Goal: Task Accomplishment & Management: Complete application form

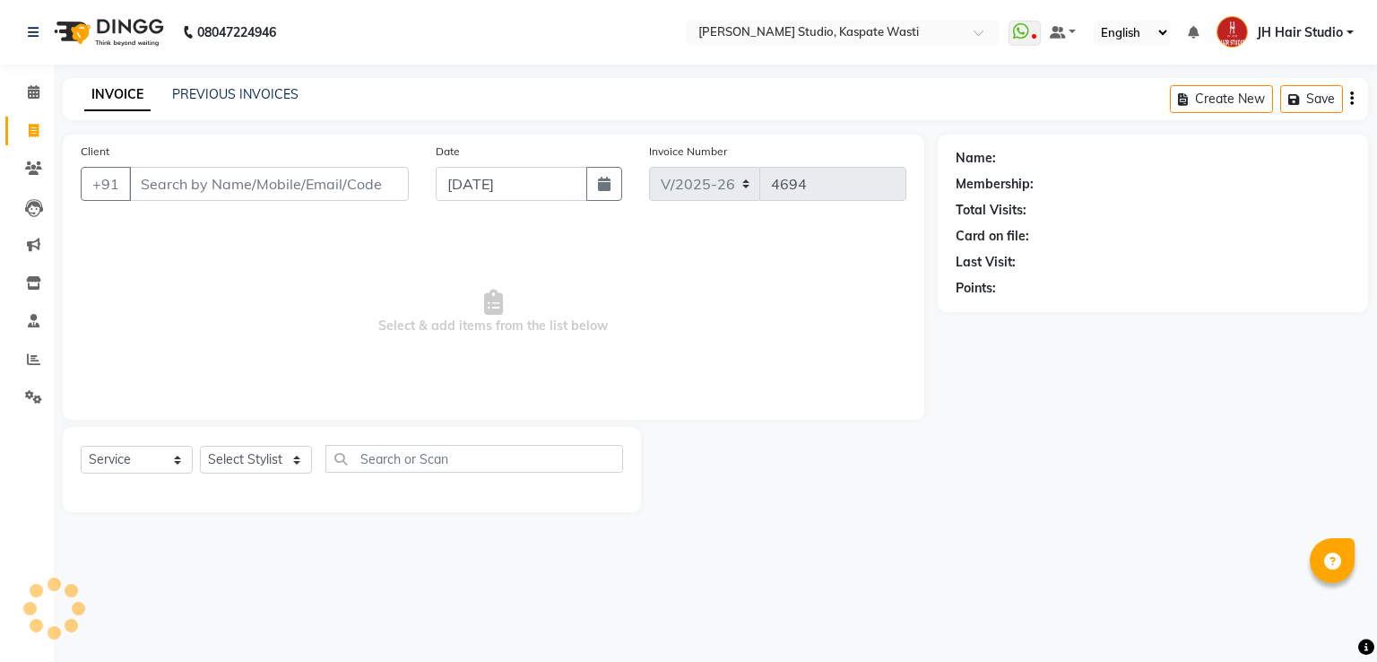
select select "130"
select select "service"
click at [215, 86] on link "PREVIOUS INVOICES" at bounding box center [235, 94] width 126 height 16
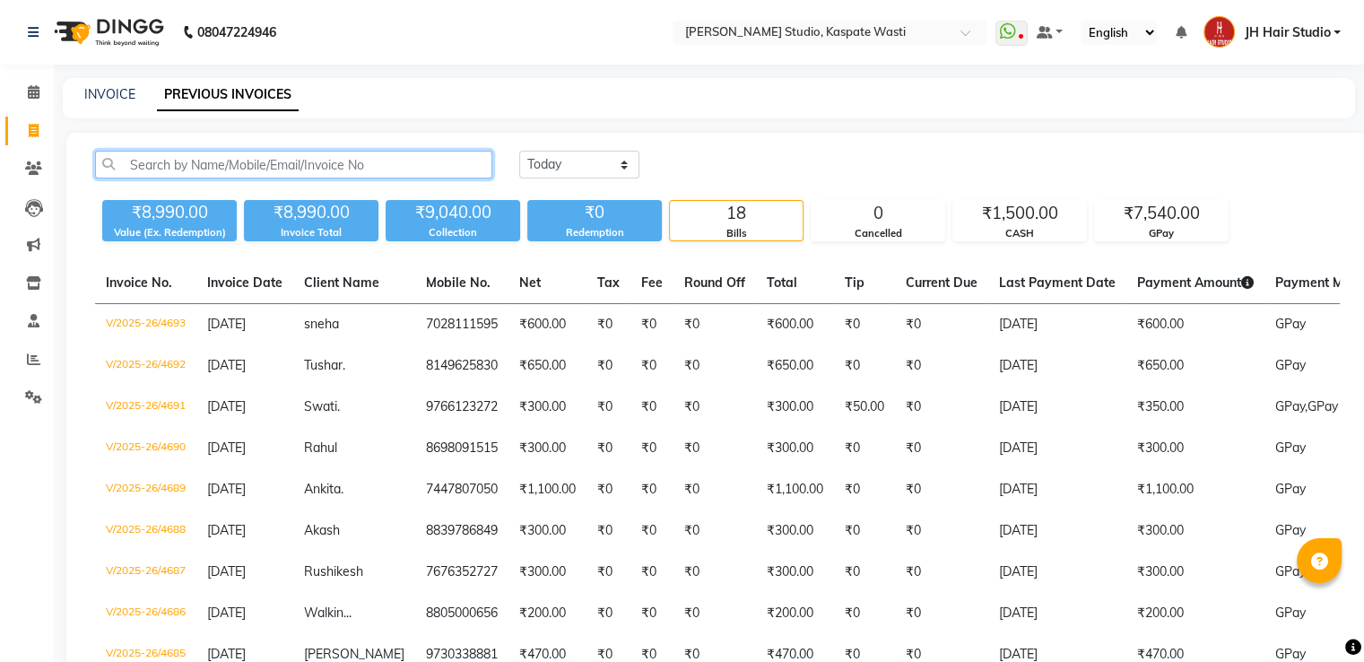
click at [239, 162] on input "text" at bounding box center [293, 165] width 397 height 28
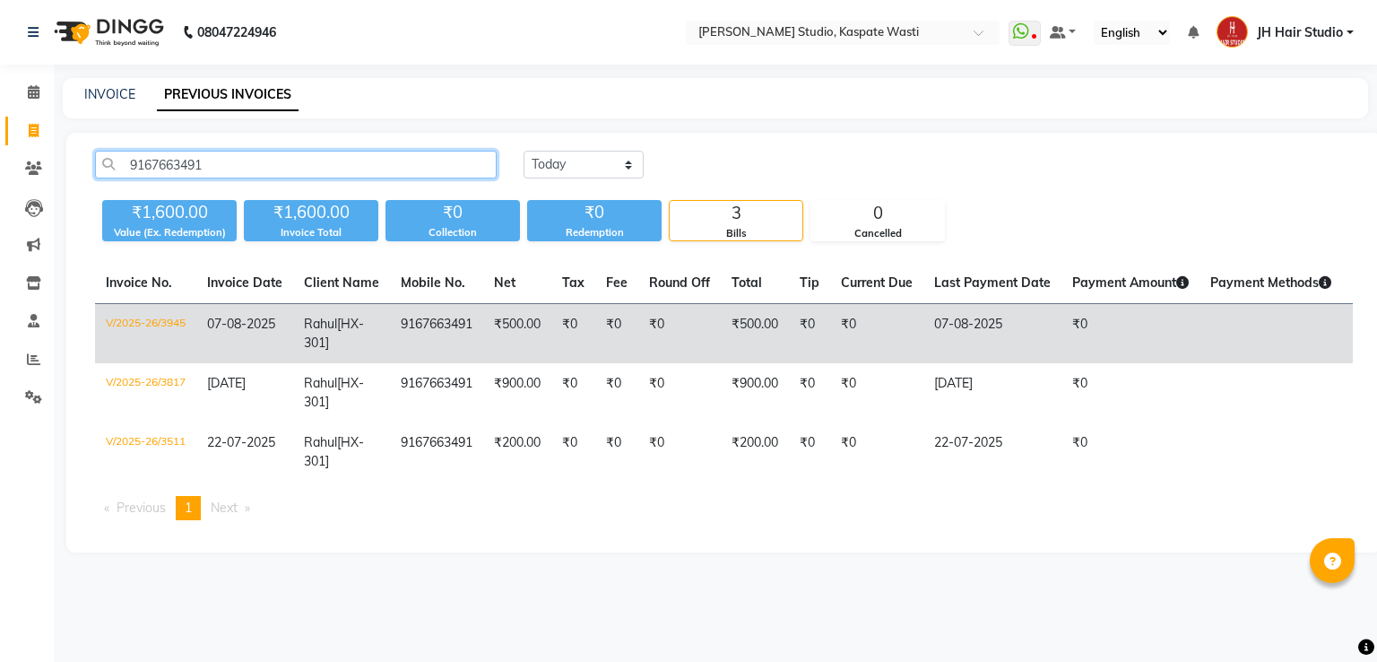
type input "9167663491"
click at [404, 340] on td "9167663491" at bounding box center [436, 334] width 93 height 60
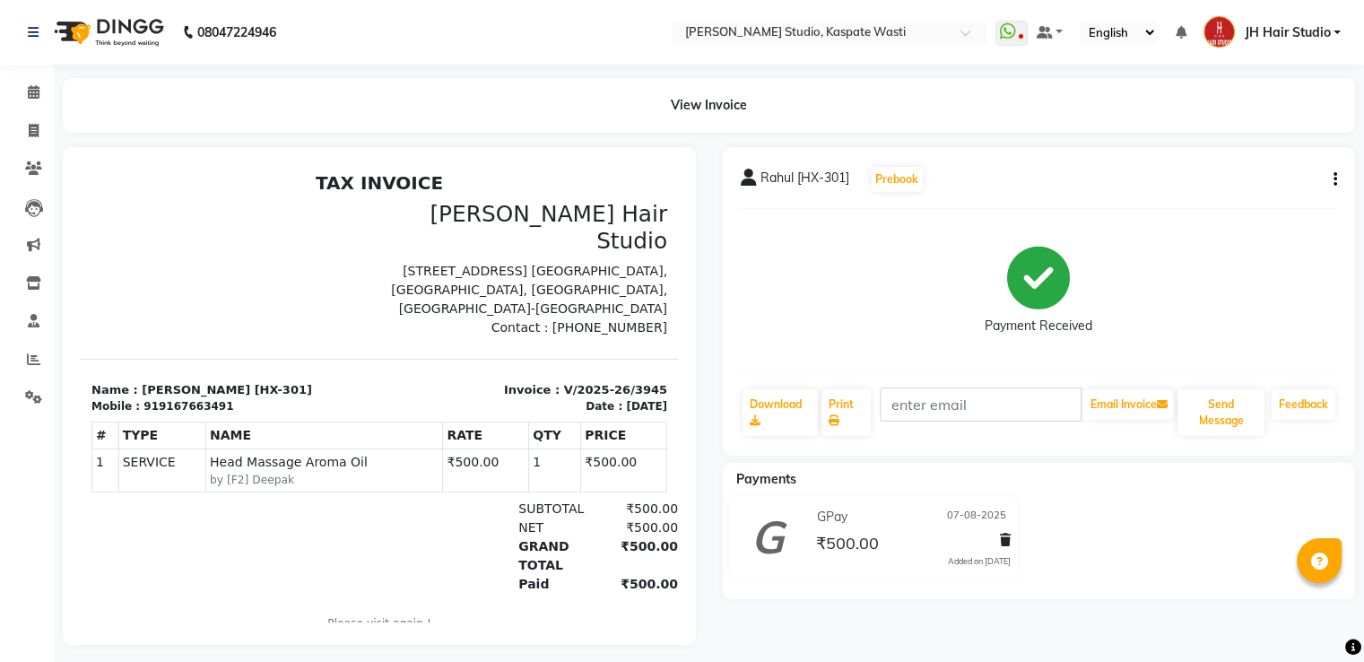
scroll to position [22, 0]
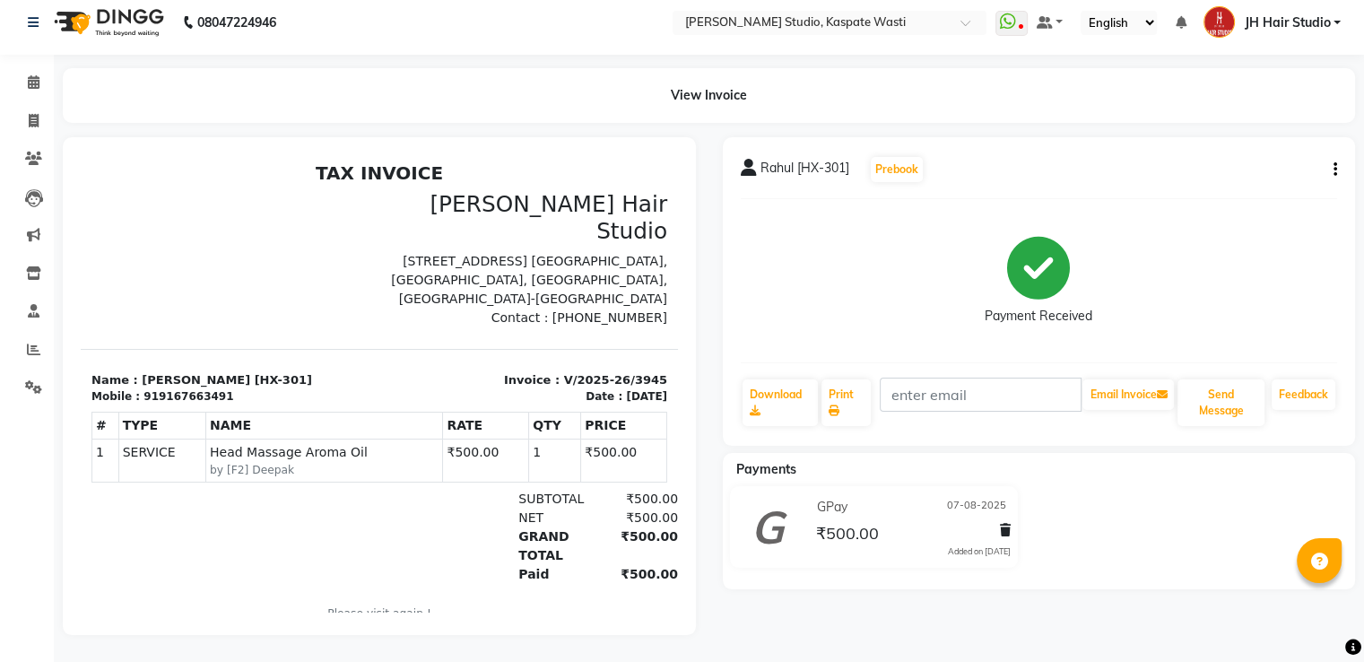
click at [701, 81] on div "View Invoice" at bounding box center [709, 95] width 1292 height 55
click at [695, 84] on div "View Invoice" at bounding box center [709, 95] width 1292 height 55
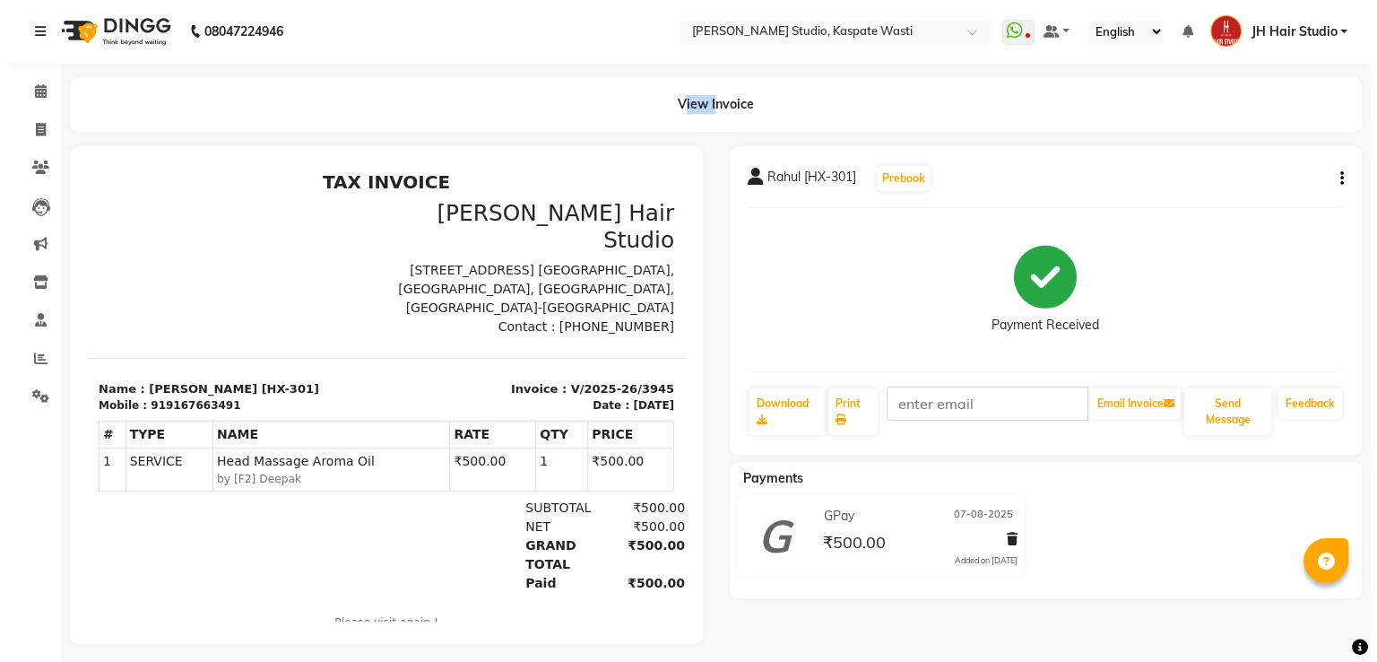
scroll to position [0, 0]
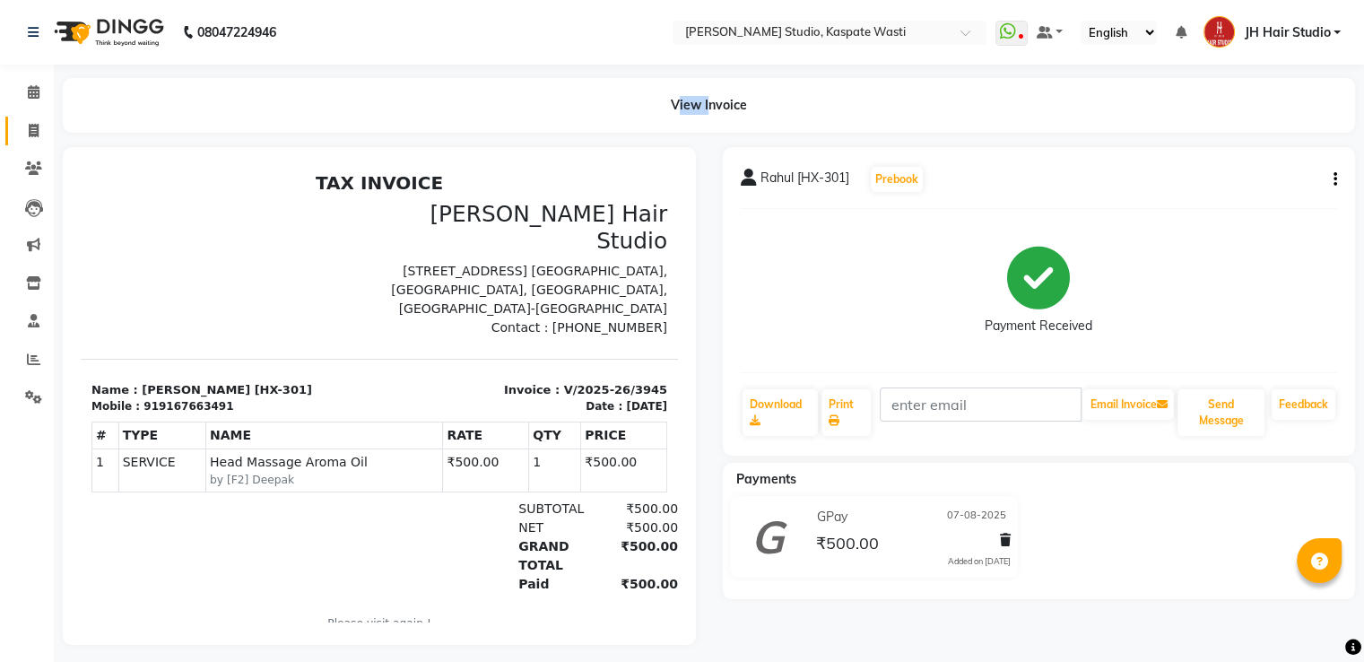
click at [32, 117] on link "Invoice" at bounding box center [26, 132] width 43 height 30
select select "service"
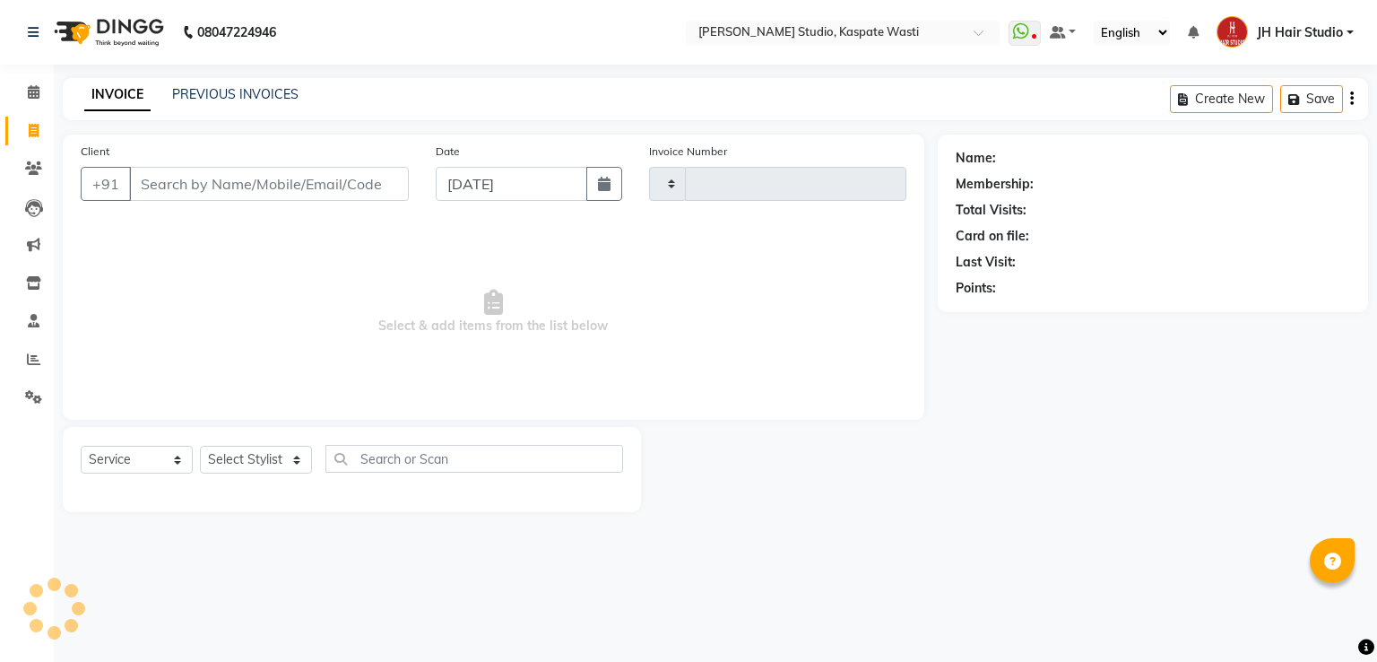
type input "4694"
select select "130"
click at [208, 92] on link "PREVIOUS INVOICES" at bounding box center [235, 94] width 126 height 16
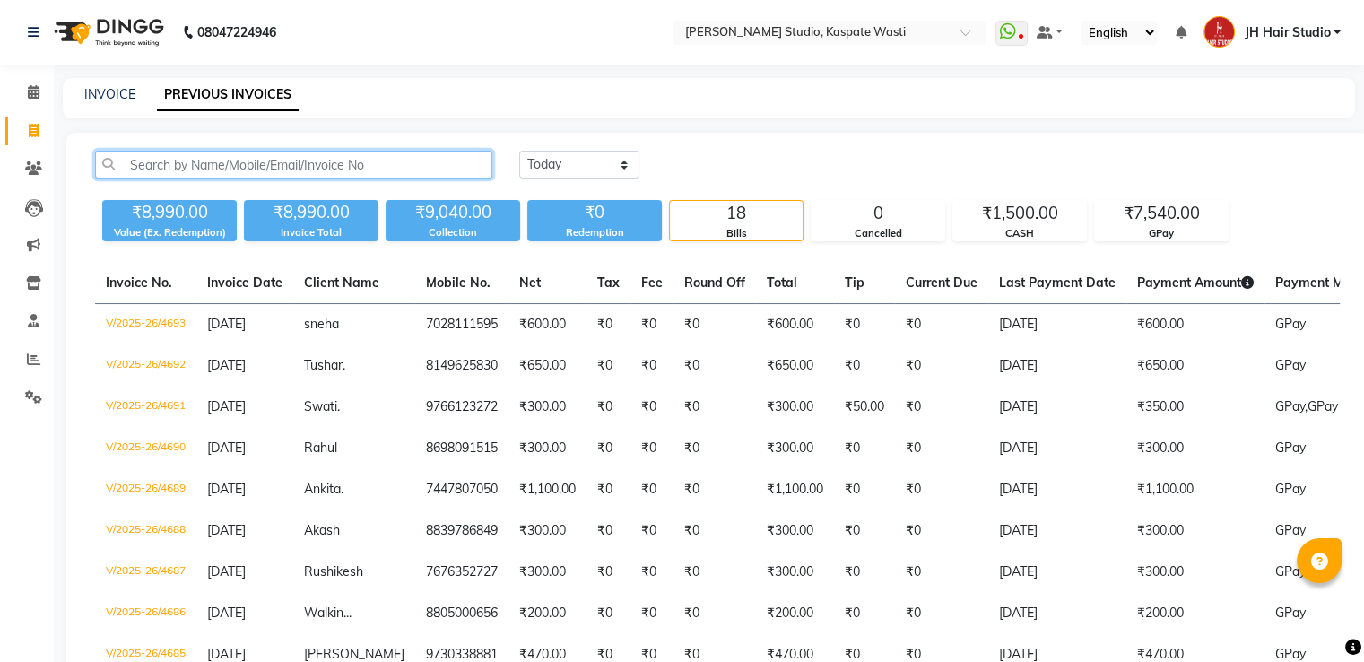
click at [190, 171] on input "text" at bounding box center [293, 165] width 397 height 28
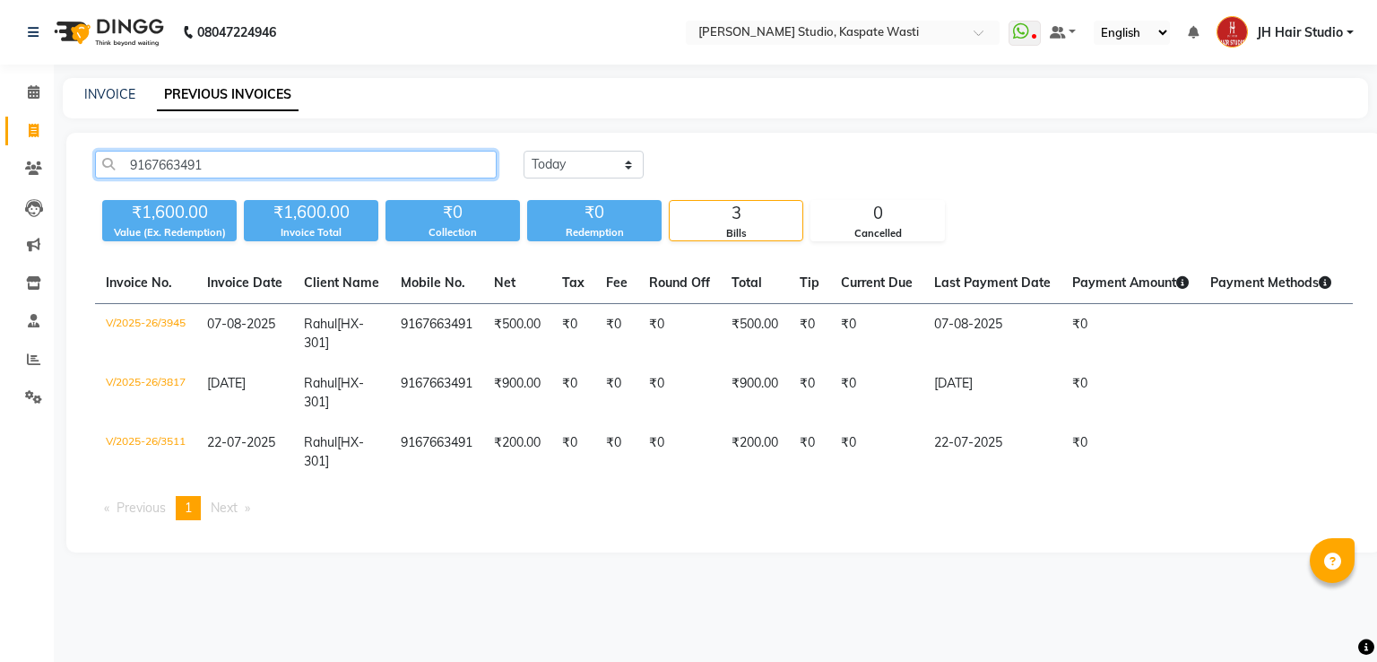
click at [190, 171] on input "9167663491" at bounding box center [296, 165] width 402 height 28
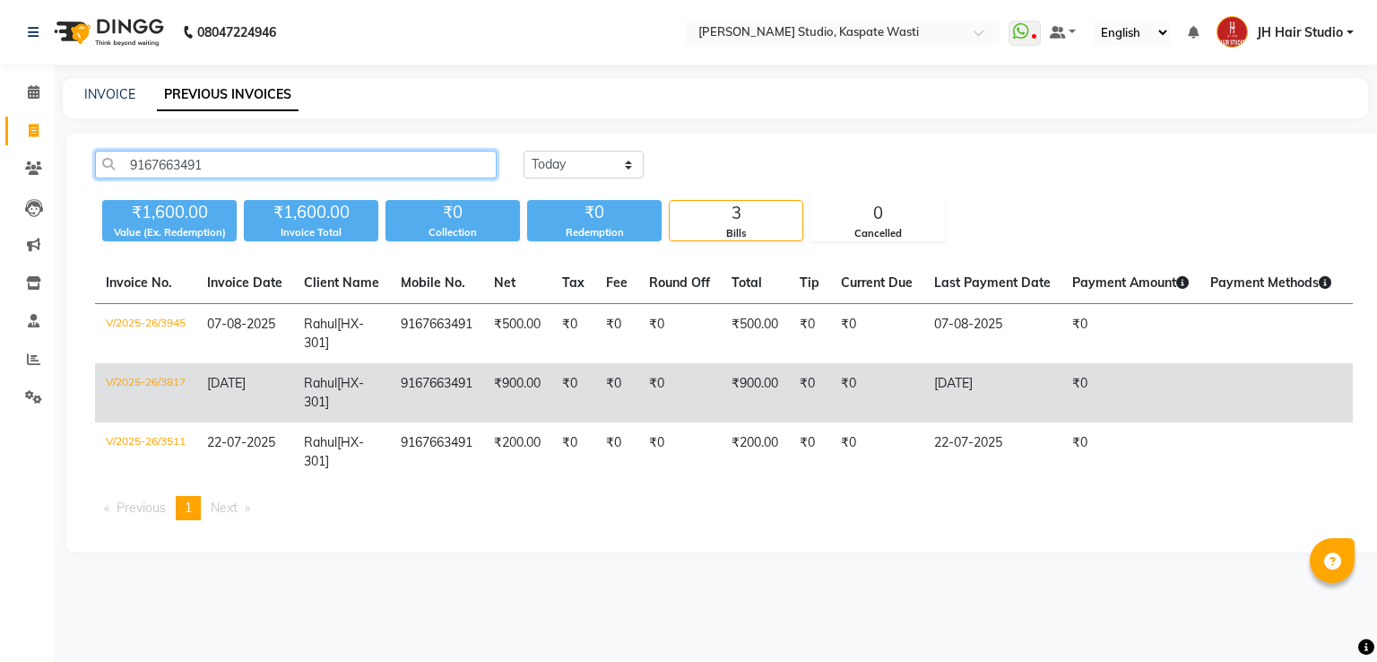
type input "9167663491"
click at [477, 374] on td "9167663491" at bounding box center [436, 392] width 93 height 59
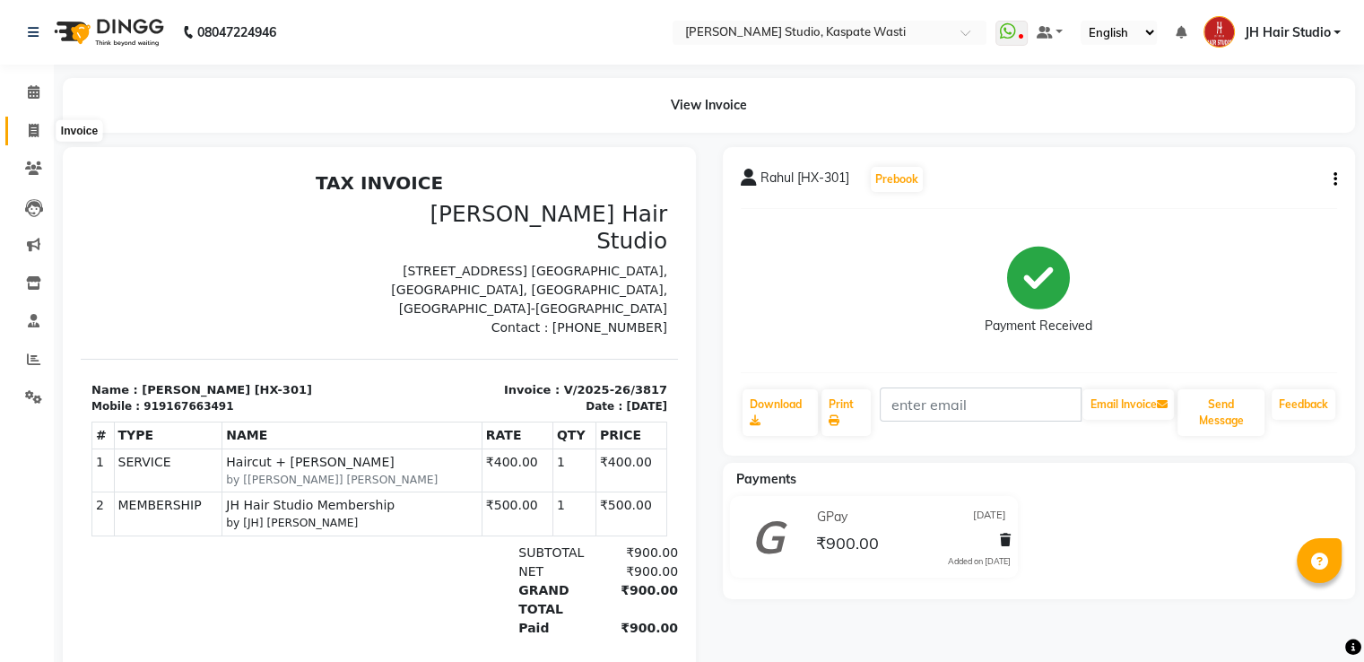
click at [25, 130] on span at bounding box center [33, 131] width 31 height 21
select select "service"
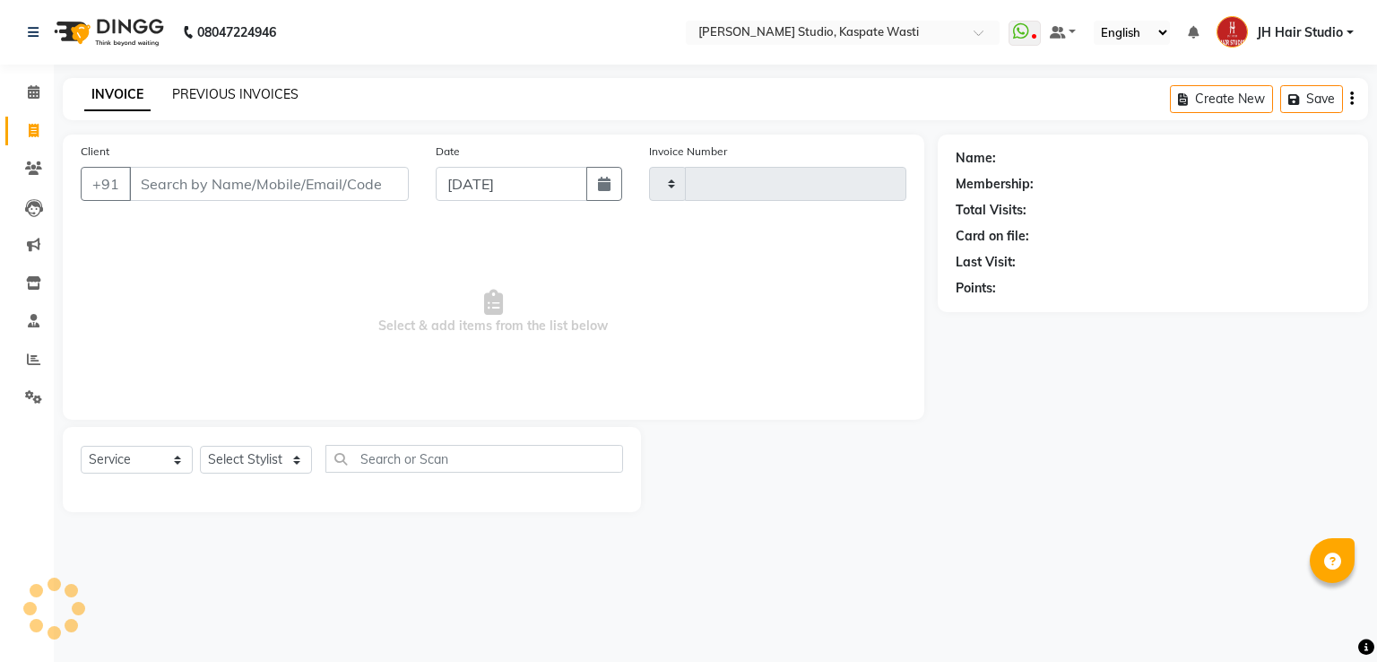
type input "4694"
select select "130"
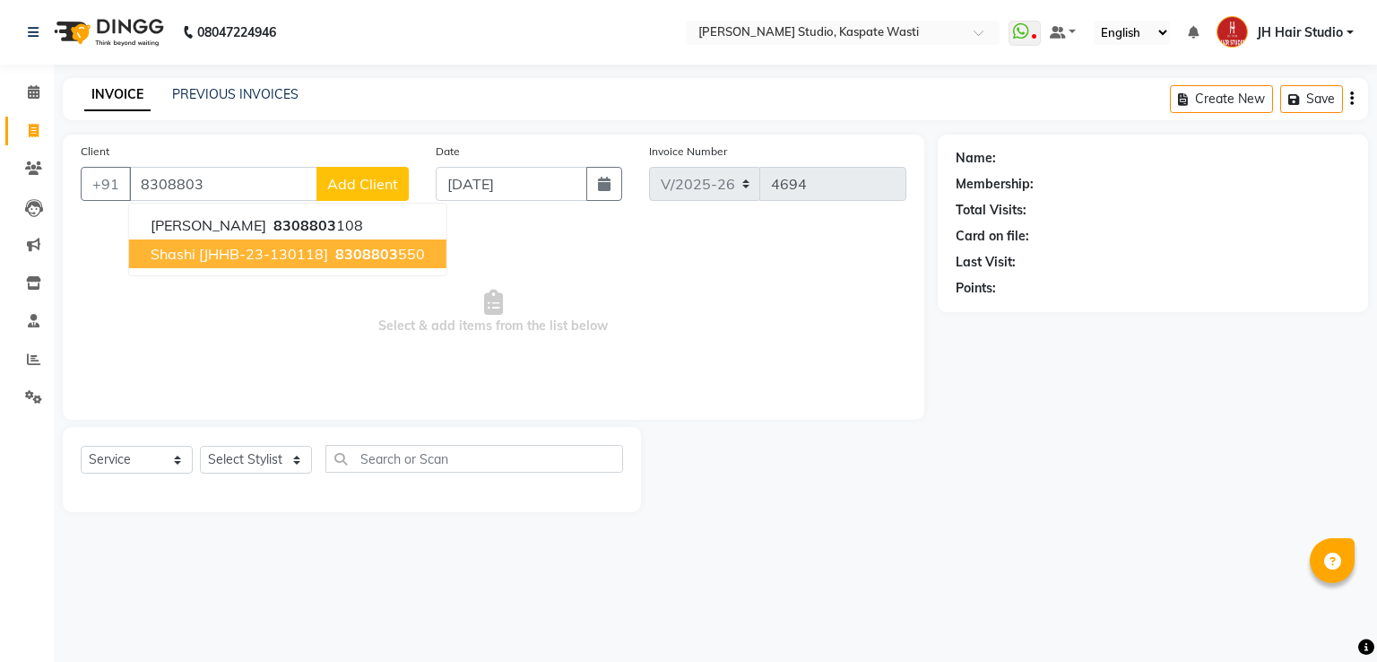
click at [301, 252] on span "Shashi [JHHB-23-130118]" at bounding box center [240, 254] width 178 height 18
type input "8308803550"
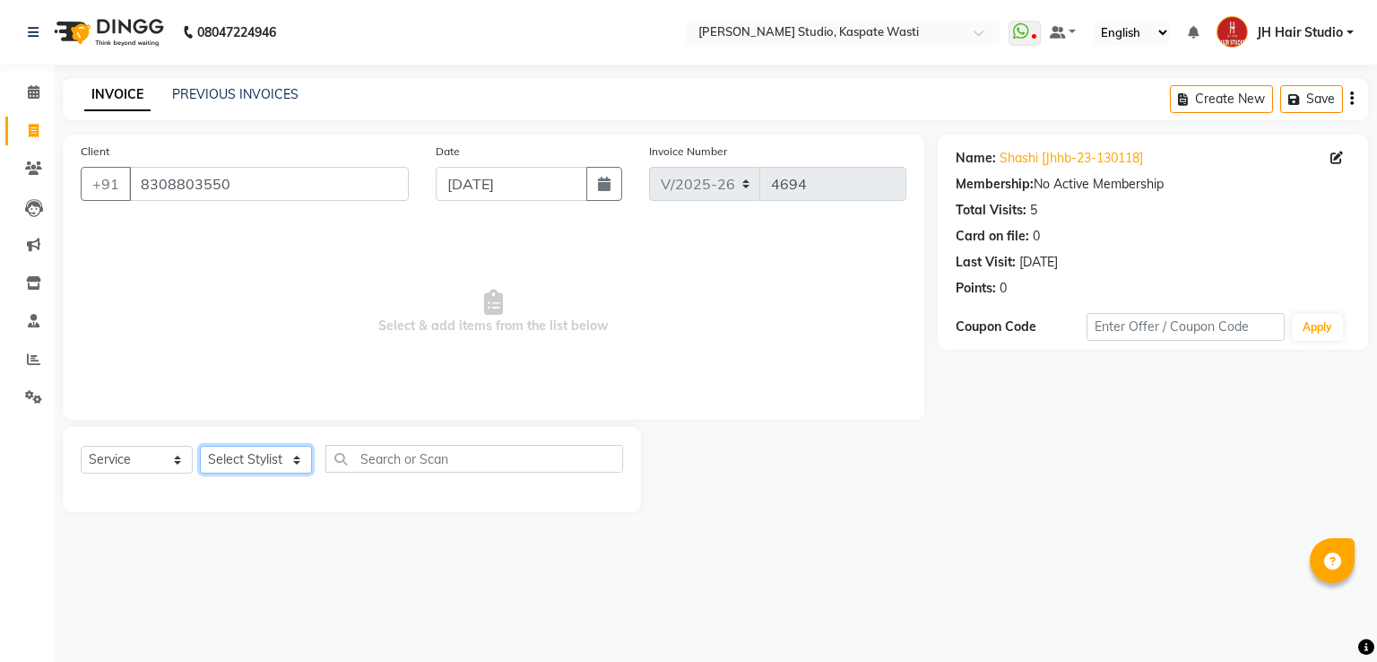
click at [273, 464] on select "Select Stylist [F1] GANESH [F1] Jagdish [ F1] RAM [F1]Sanjay [F1]Siddhu [F1] Su…" at bounding box center [256, 460] width 112 height 28
select select "63820"
click at [200, 447] on select "Select Stylist [F1] GANESH [F1] Jagdish [ F1] RAM [F1]Sanjay [F1]Siddhu [F1] Su…" at bounding box center [256, 460] width 112 height 28
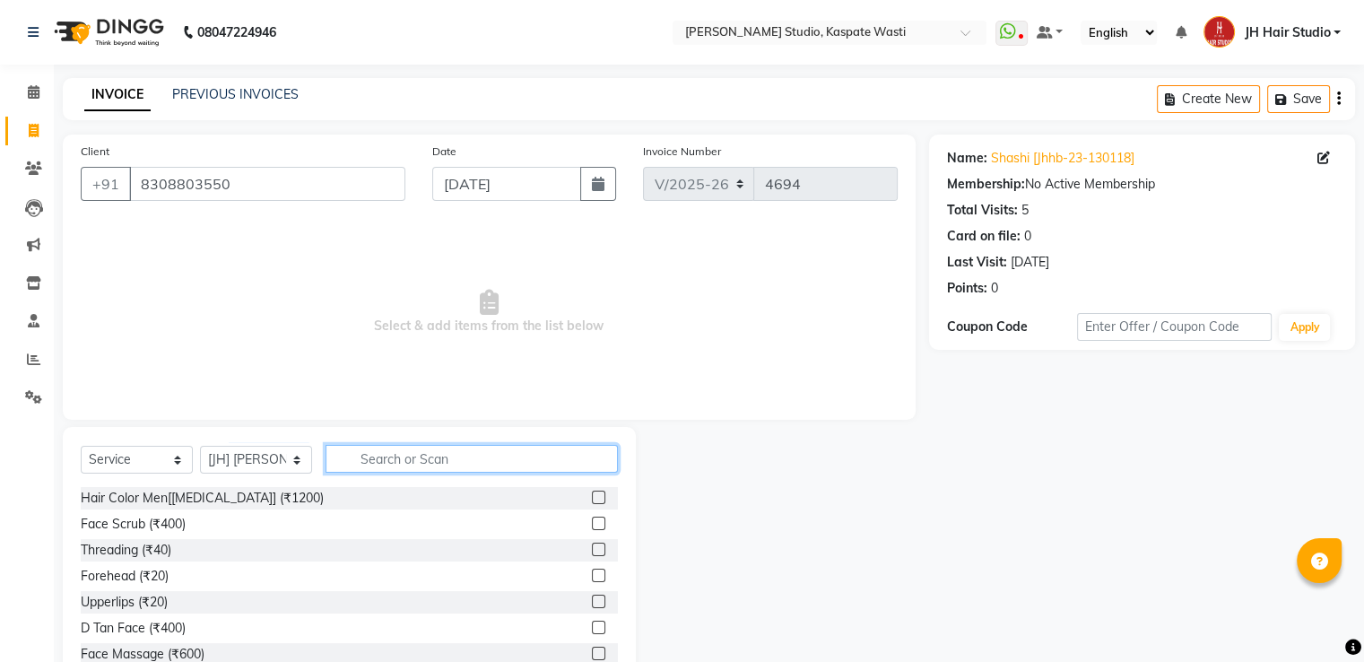
click at [413, 472] on input "text" at bounding box center [472, 459] width 292 height 28
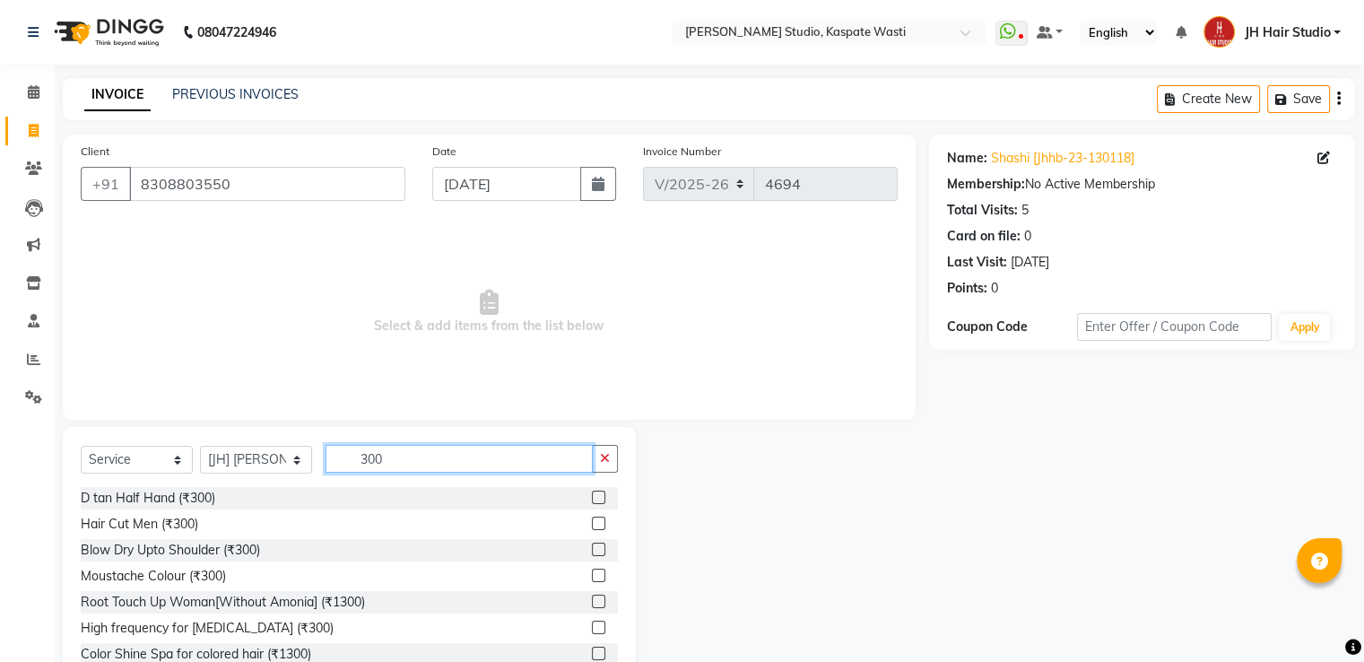
type input "300"
click at [592, 523] on label at bounding box center [598, 523] width 13 height 13
click at [592, 523] on input "checkbox" at bounding box center [598, 524] width 12 height 12
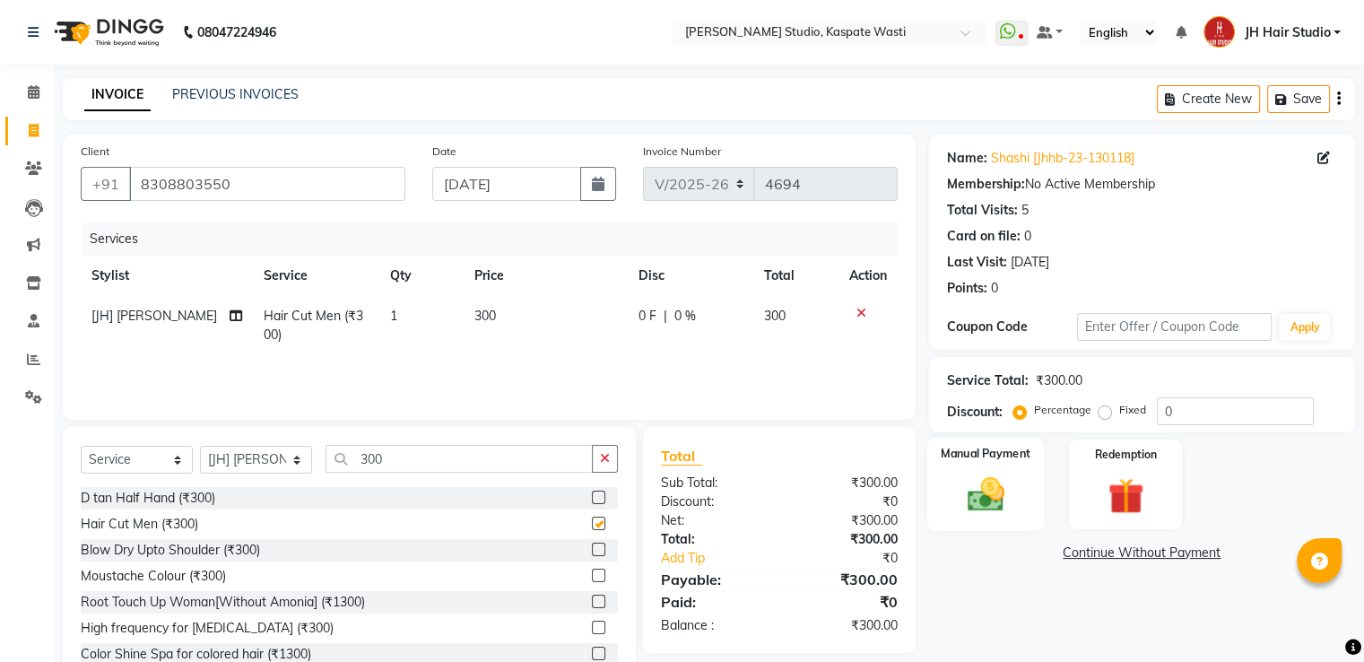
checkbox input "false"
click at [984, 500] on img at bounding box center [985, 495] width 60 height 43
click at [1077, 553] on span "GPay" at bounding box center [1077, 553] width 37 height 21
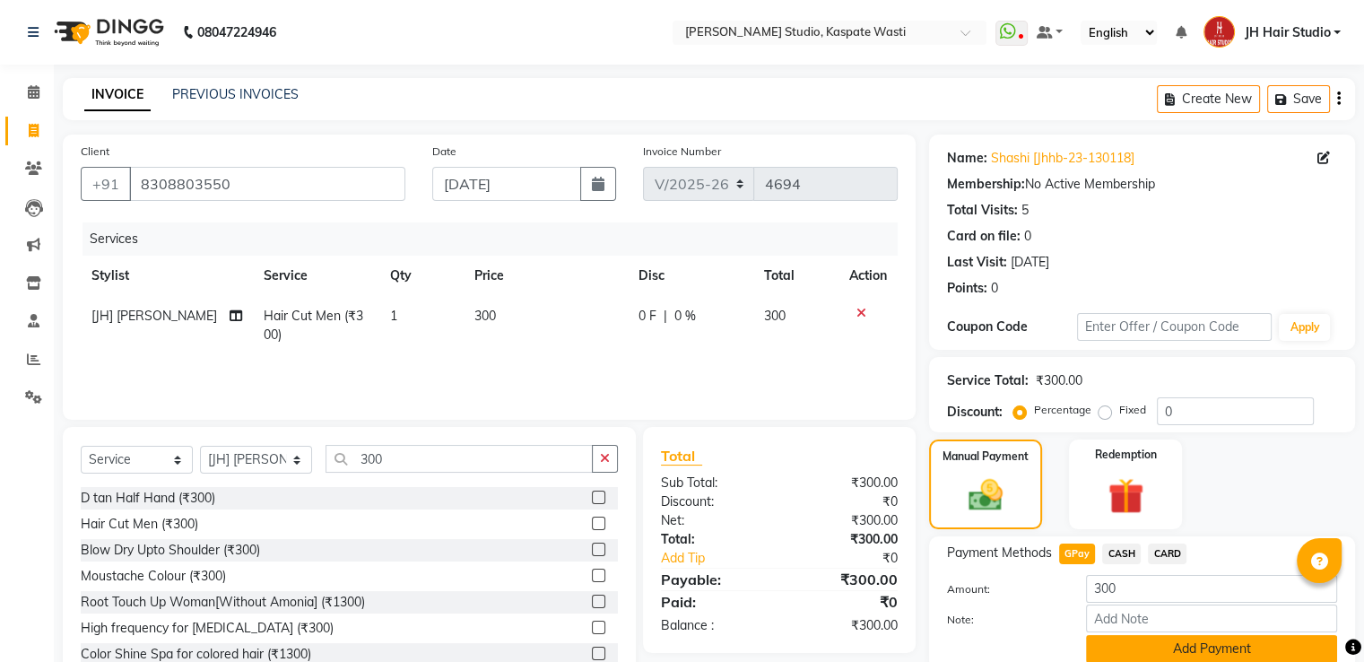
click at [1216, 643] on button "Add Payment" at bounding box center [1211, 649] width 251 height 28
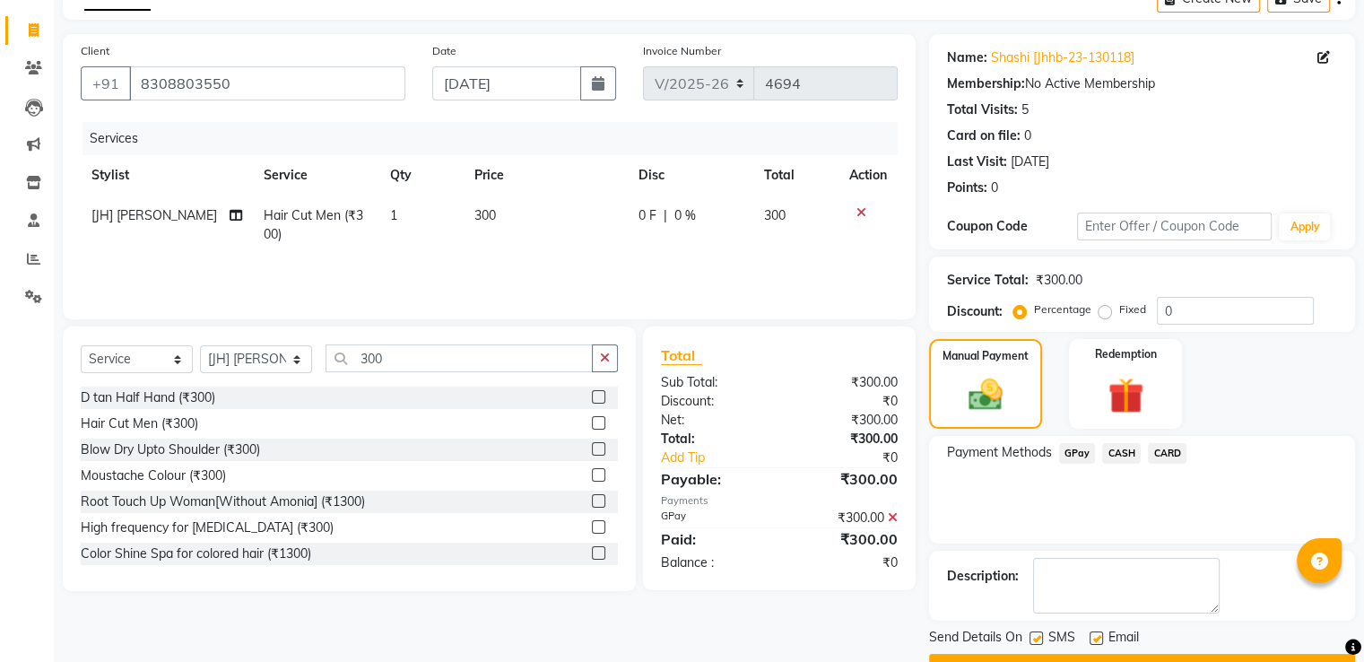
scroll to position [146, 0]
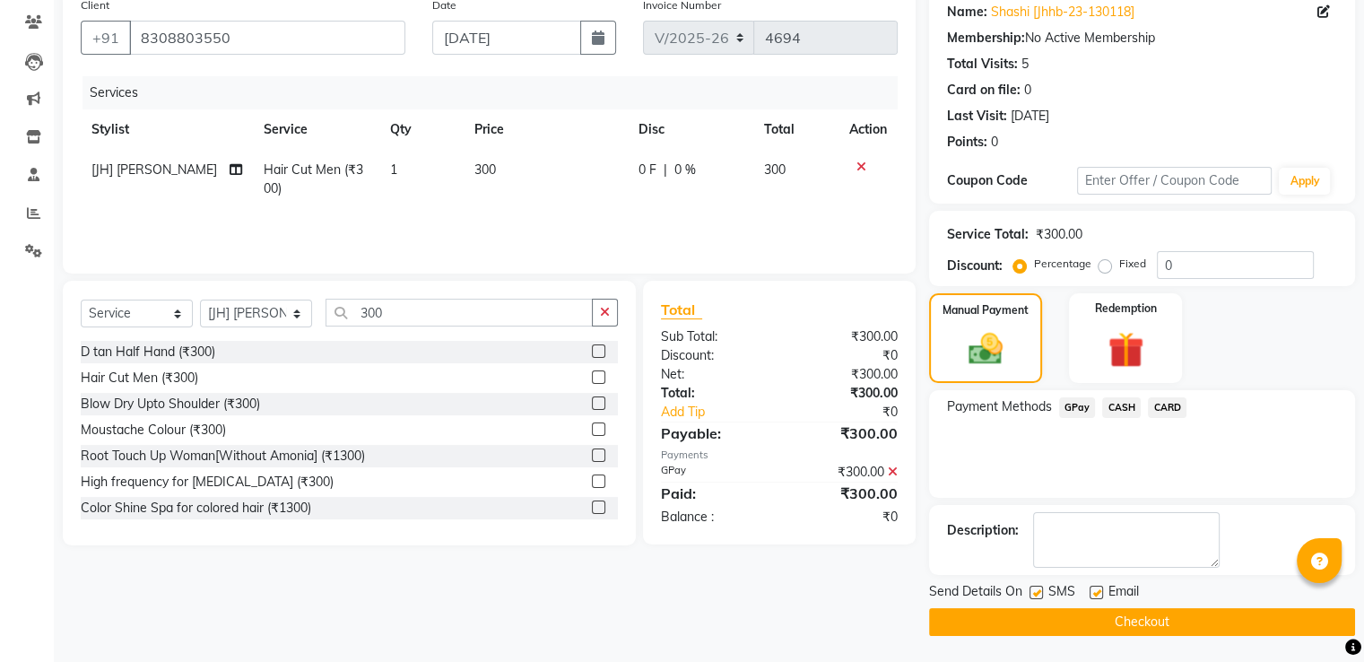
click at [1164, 613] on button "Checkout" at bounding box center [1142, 622] width 426 height 28
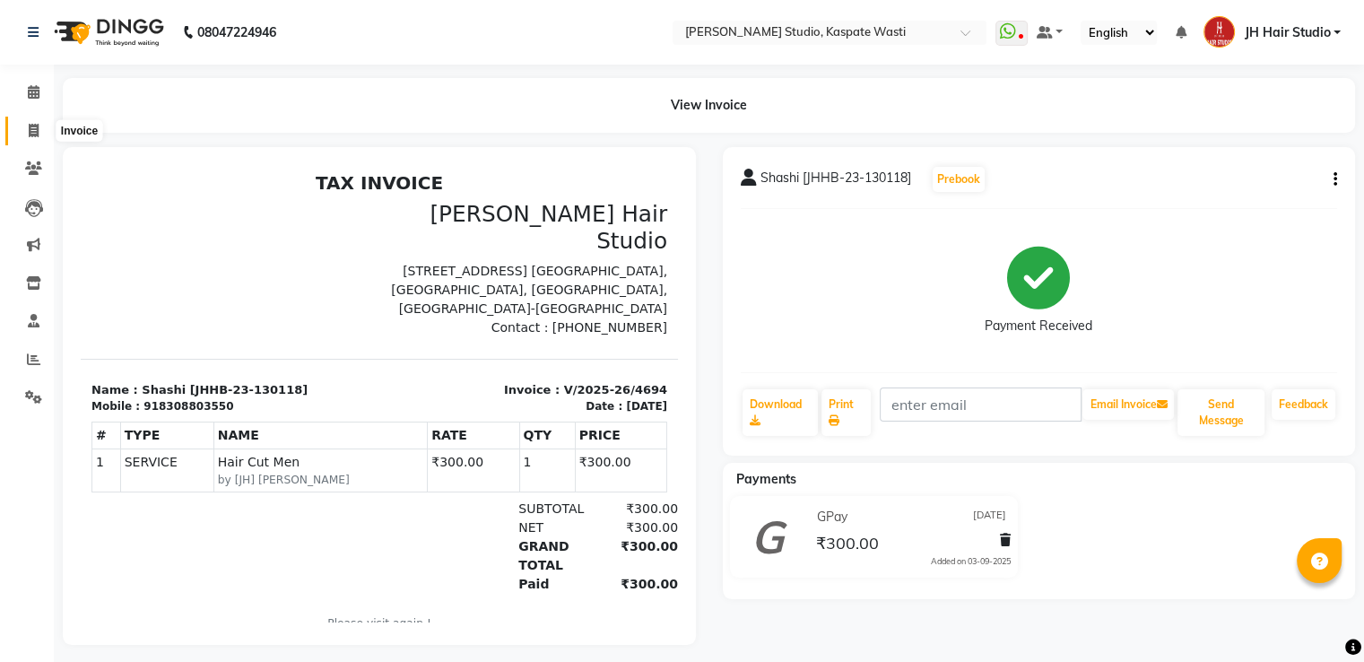
click at [30, 128] on icon at bounding box center [34, 130] width 10 height 13
select select "service"
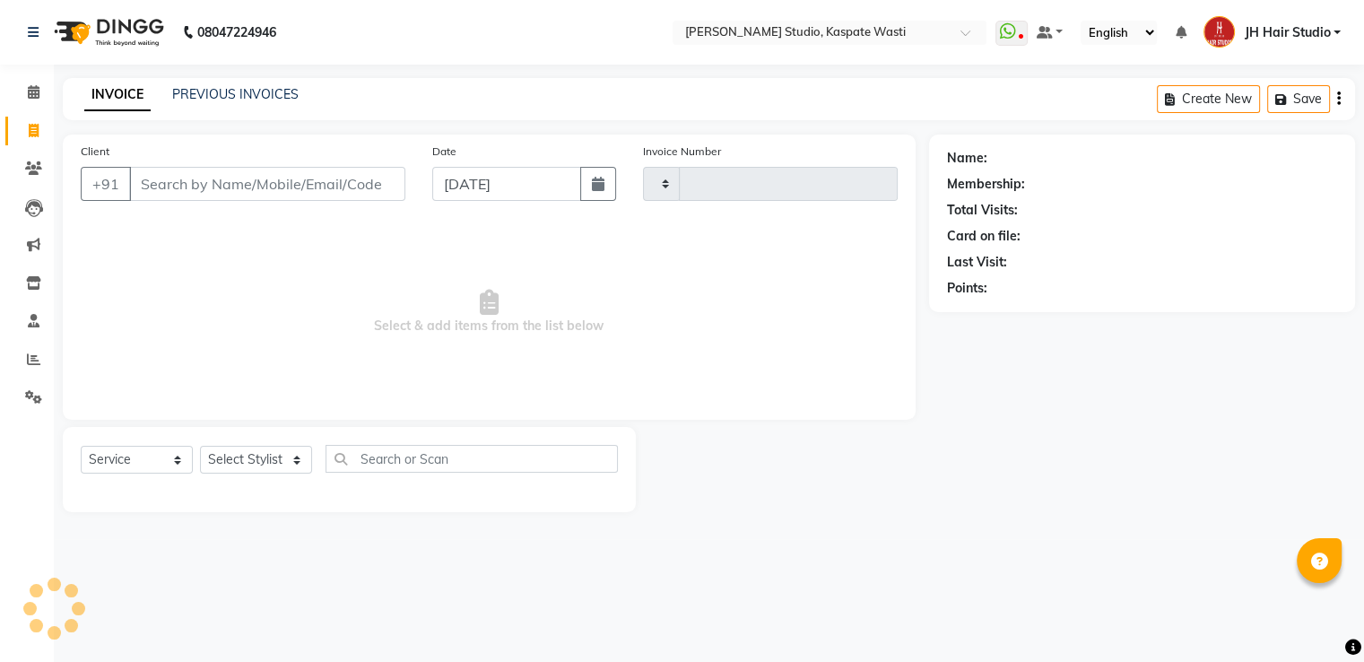
type input "4695"
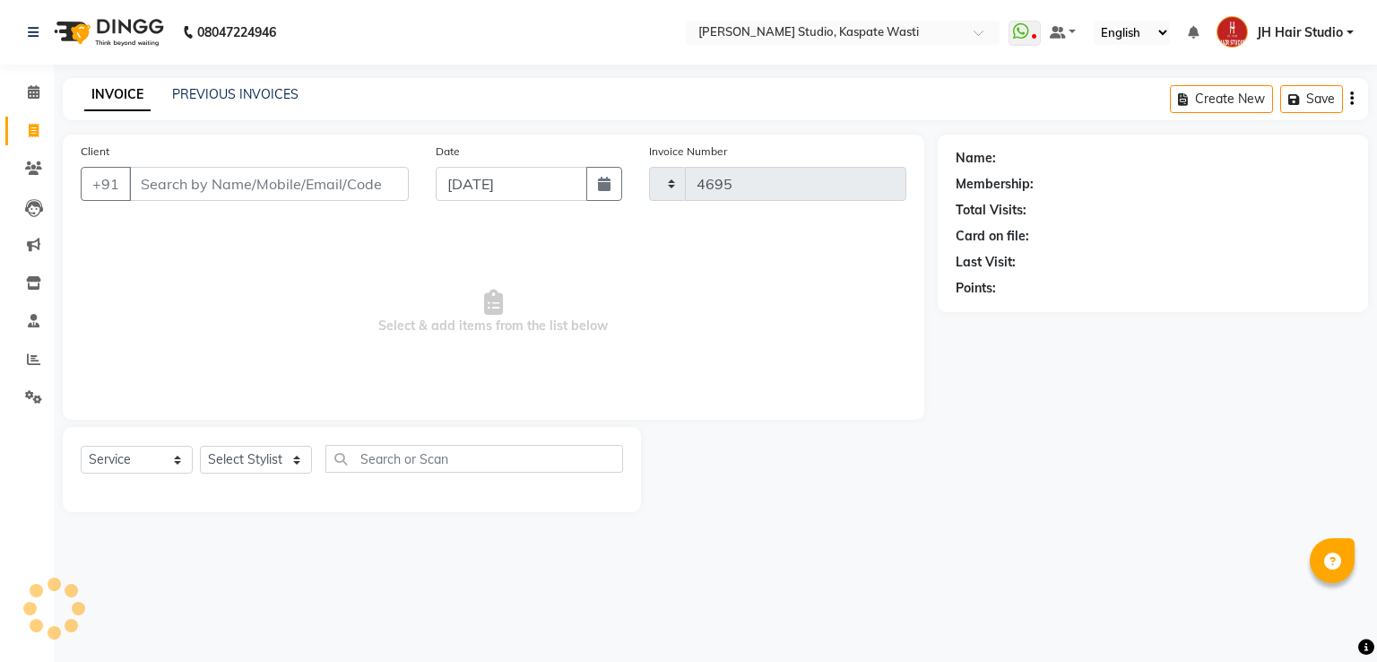
select select "130"
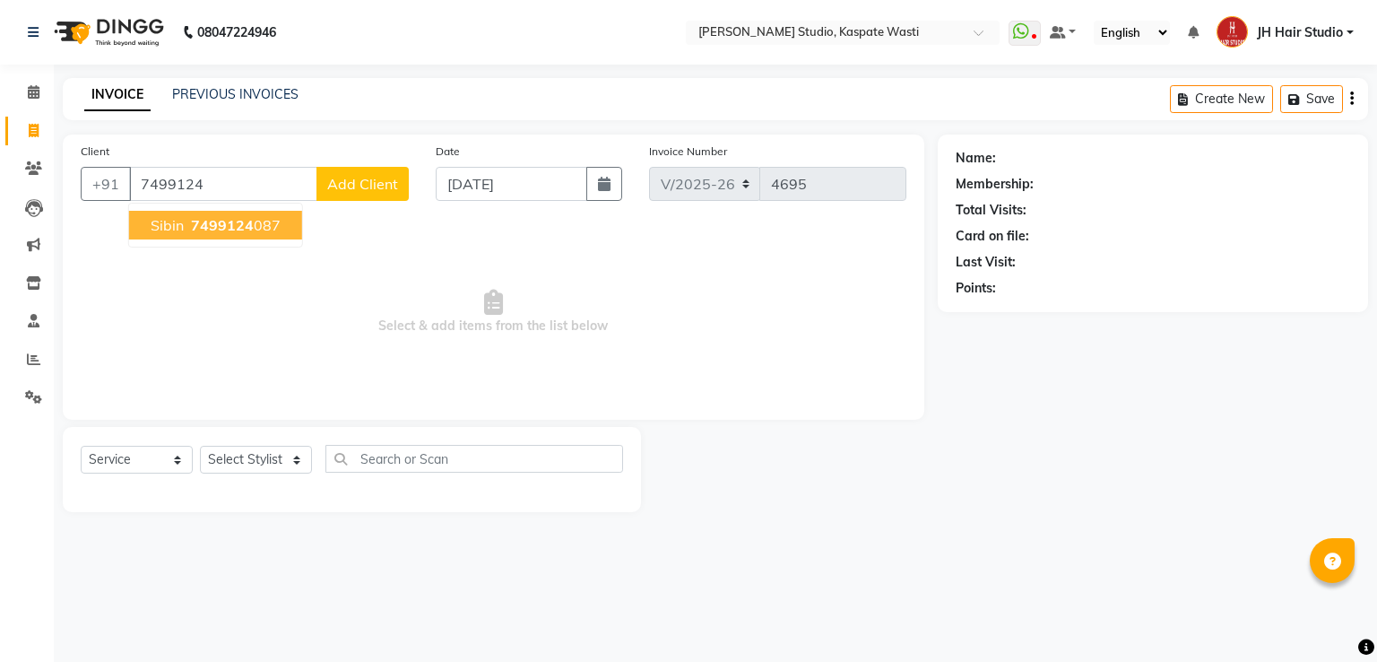
click at [191, 216] on span "7499124" at bounding box center [222, 225] width 63 height 18
type input "7499124087"
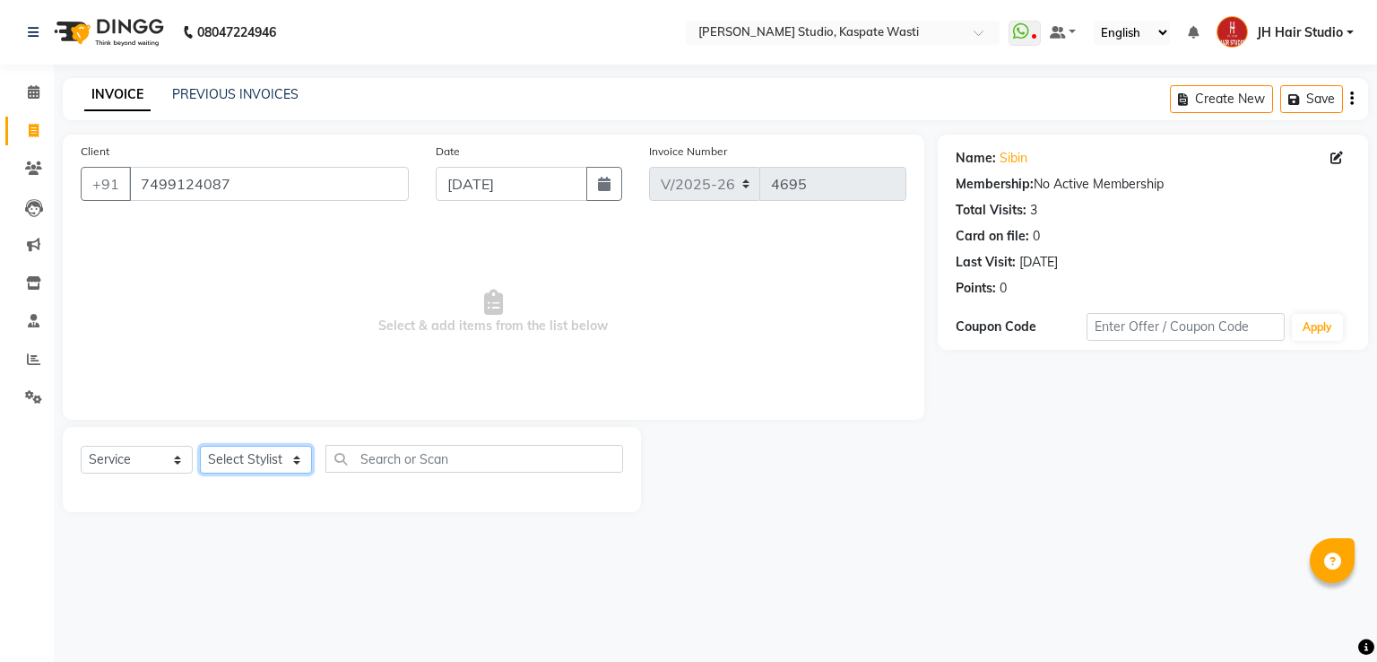
click at [260, 464] on select "Select Stylist [F1] GANESH [F1] Jagdish [ F1] RAM [F1]Sanjay [F1]Siddhu [F1] Su…" at bounding box center [256, 460] width 112 height 28
select select "70614"
click at [200, 447] on select "Select Stylist [F1] GANESH [F1] Jagdish [ F1] RAM [F1]Sanjay [F1]Siddhu [F1] Su…" at bounding box center [256, 460] width 112 height 28
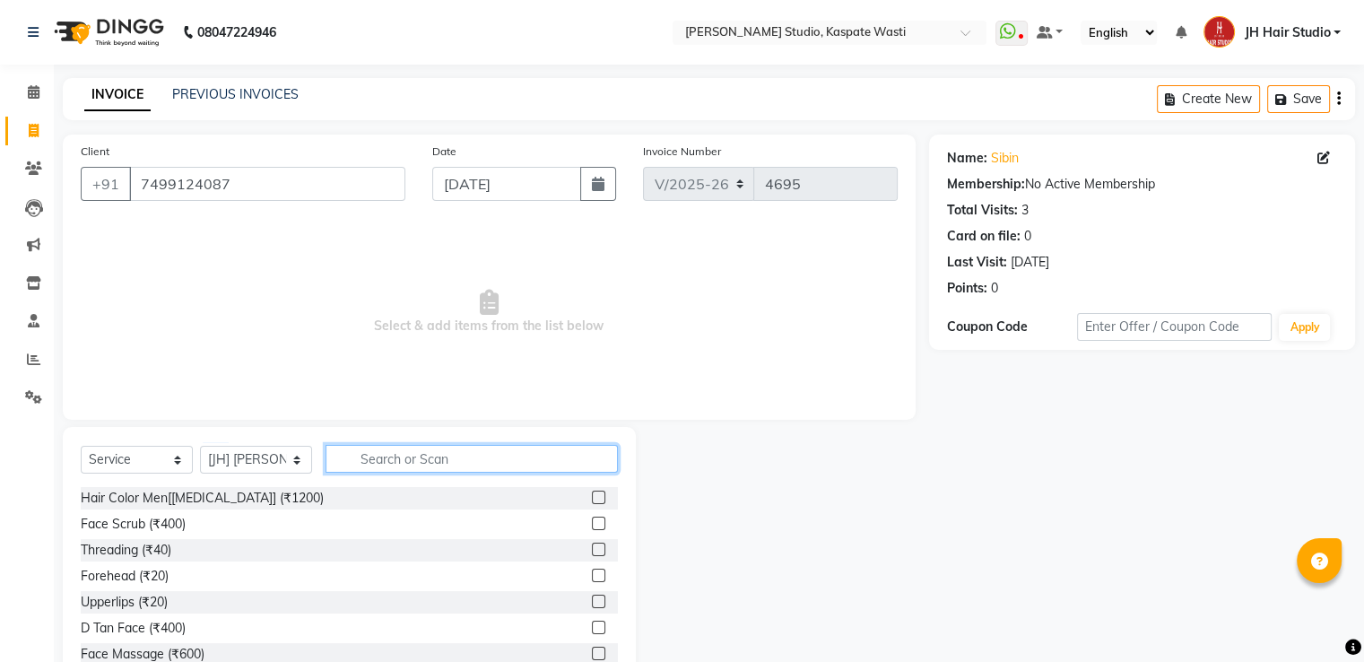
click at [430, 473] on input "text" at bounding box center [472, 459] width 292 height 28
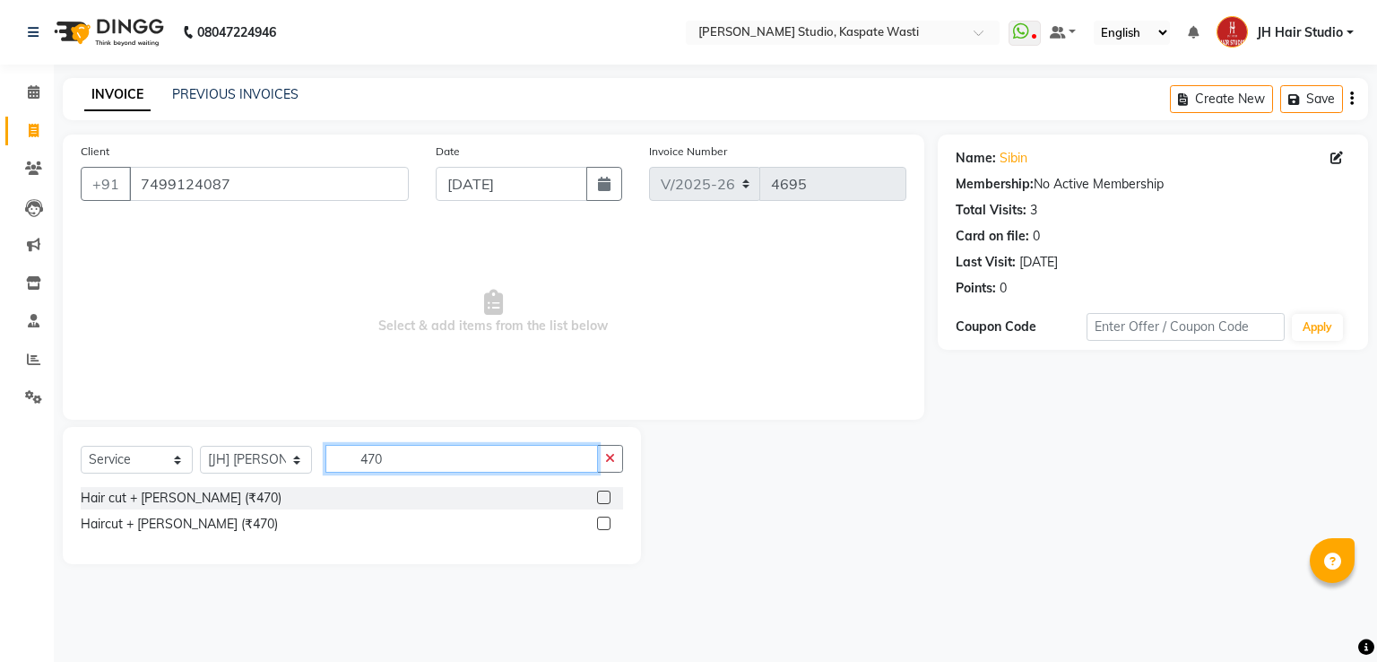
type input "470"
click at [605, 498] on label at bounding box center [603, 497] width 13 height 13
click at [605, 498] on input "checkbox" at bounding box center [603, 498] width 12 height 12
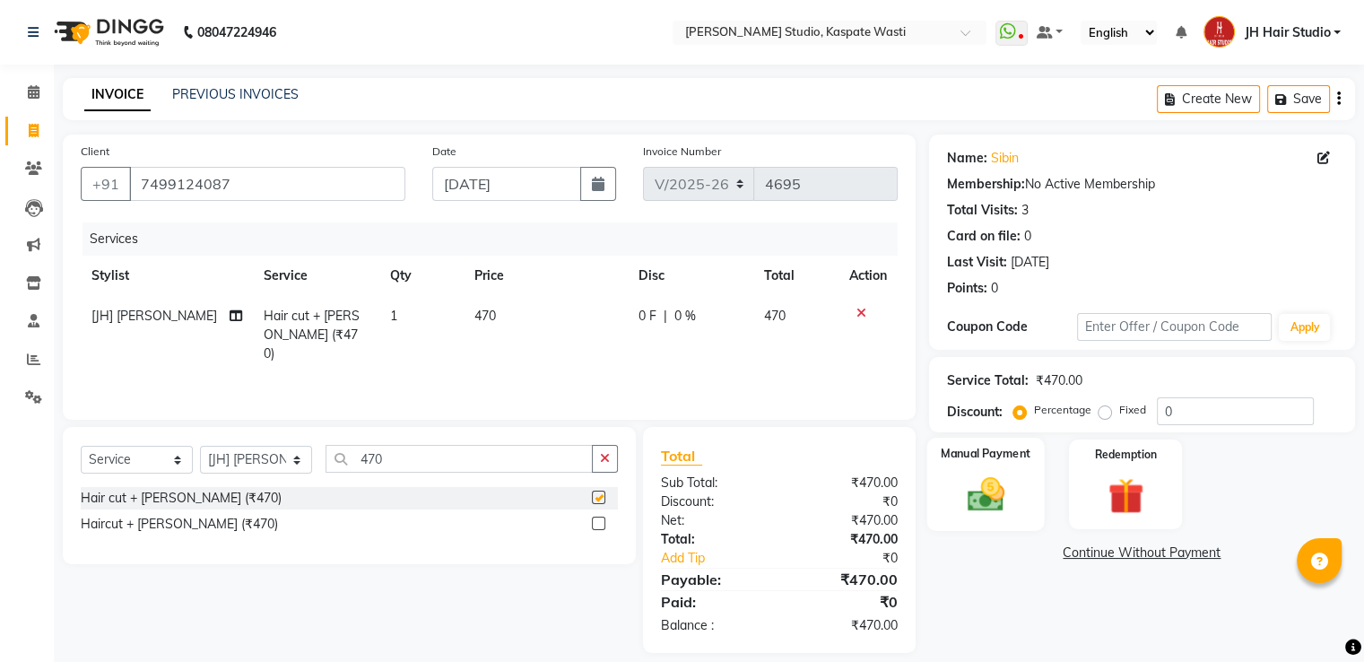
checkbox input "false"
click at [987, 485] on img at bounding box center [985, 495] width 60 height 43
click at [1082, 553] on span "GPay" at bounding box center [1077, 553] width 37 height 21
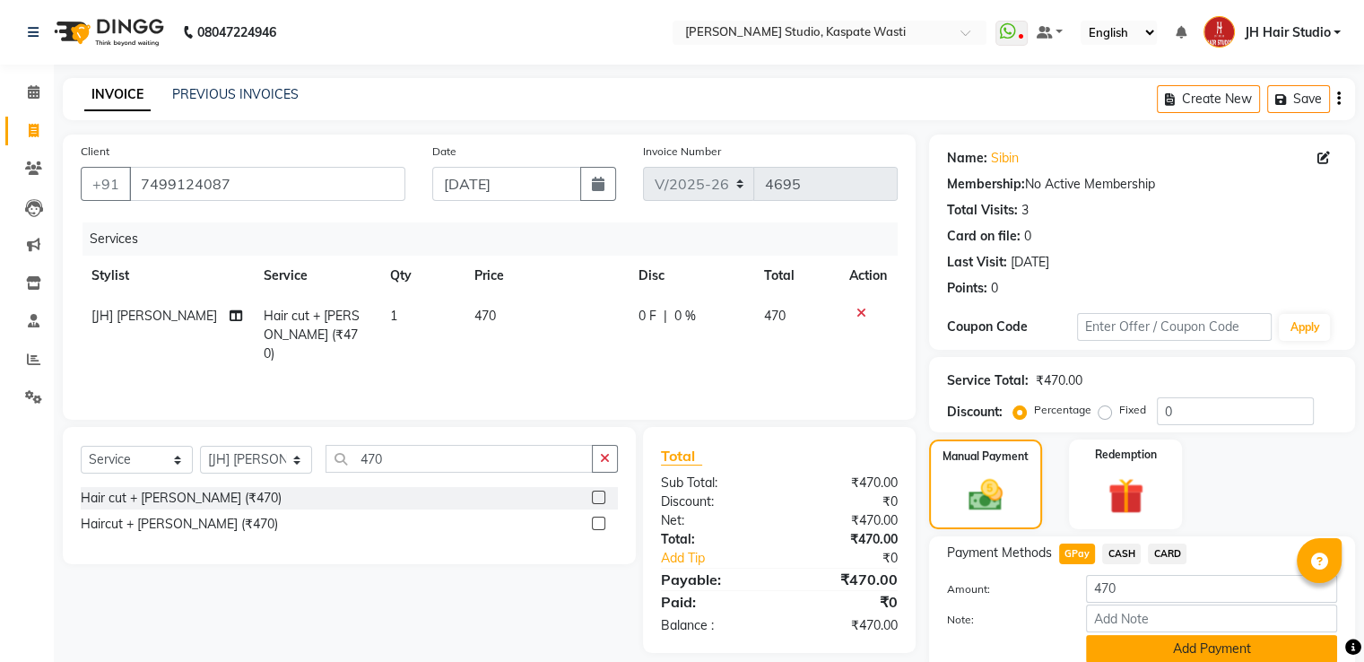
click at [1175, 642] on button "Add Payment" at bounding box center [1211, 649] width 251 height 28
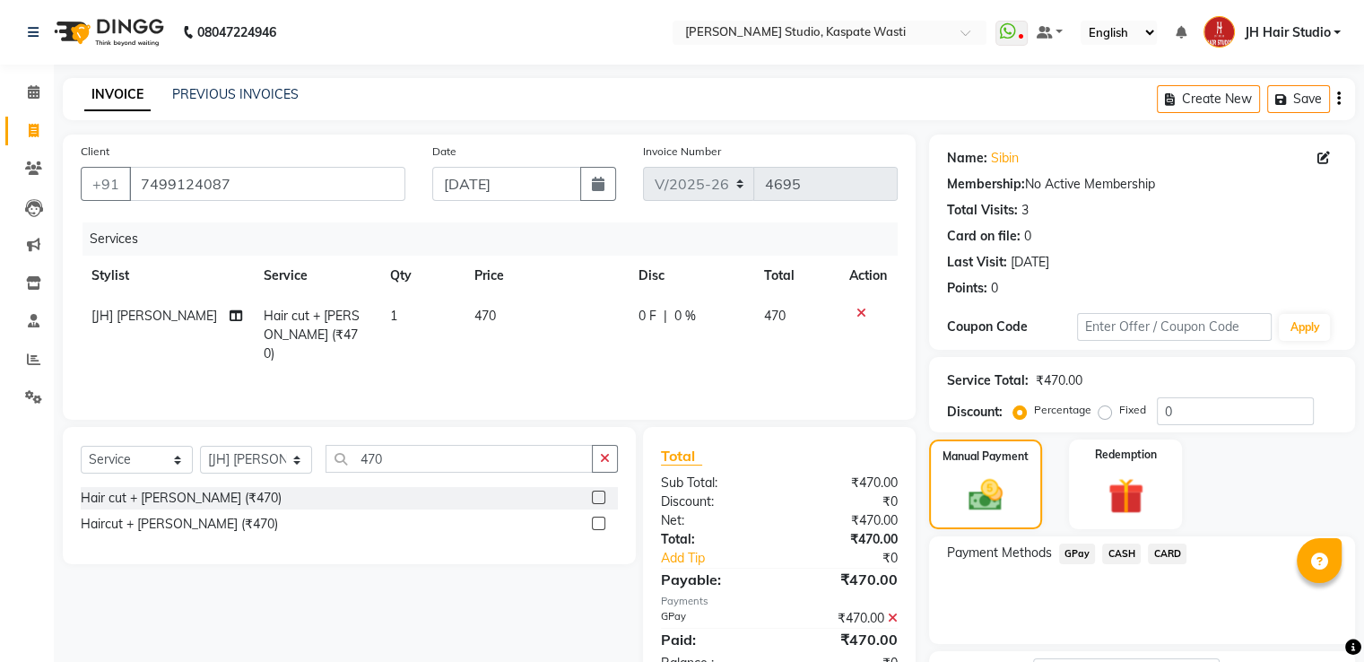
scroll to position [146, 0]
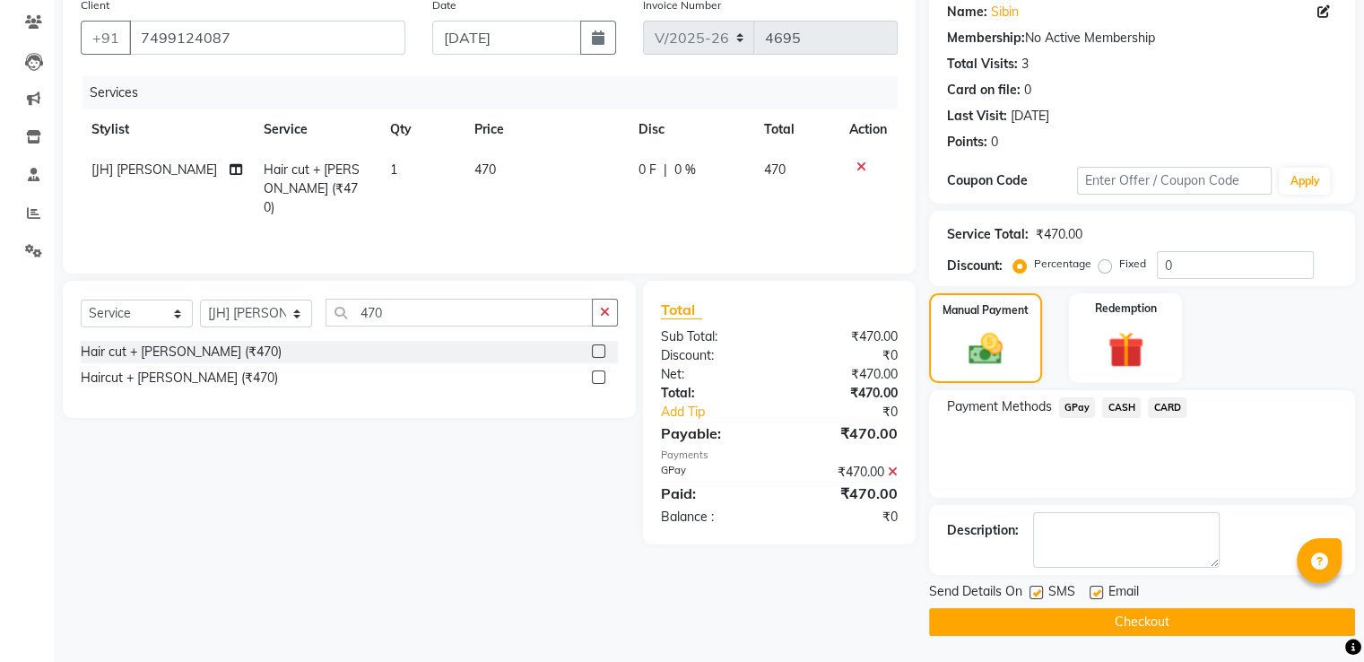
click at [1153, 615] on button "Checkout" at bounding box center [1142, 622] width 426 height 28
